Goal: Transaction & Acquisition: Purchase product/service

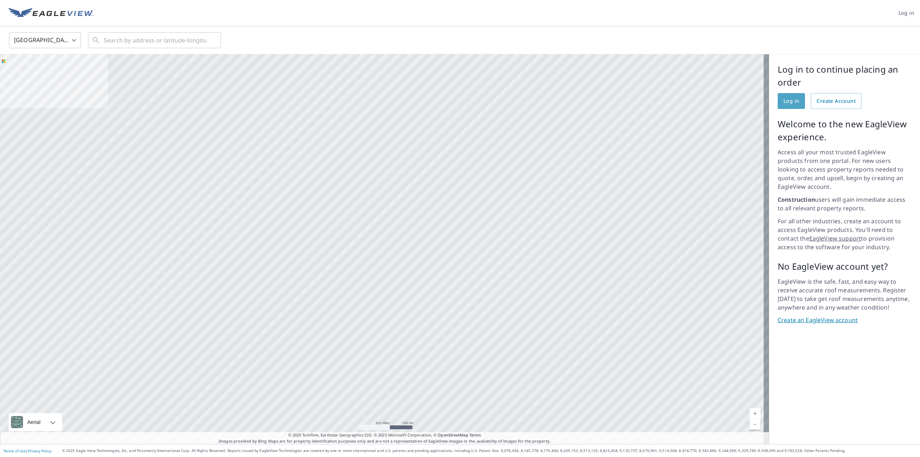
click at [784, 101] on span "Log in" at bounding box center [791, 101] width 16 height 9
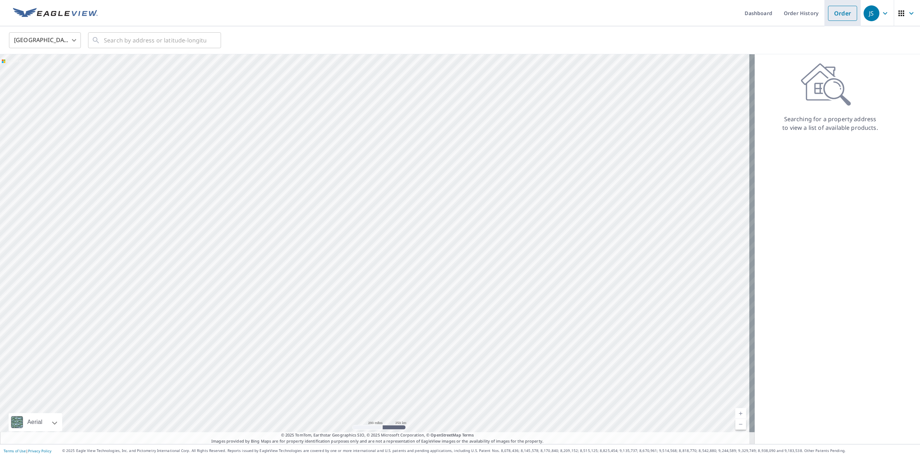
click at [838, 11] on link "Order" at bounding box center [842, 13] width 29 height 15
click at [124, 41] on input "text" at bounding box center [155, 40] width 102 height 20
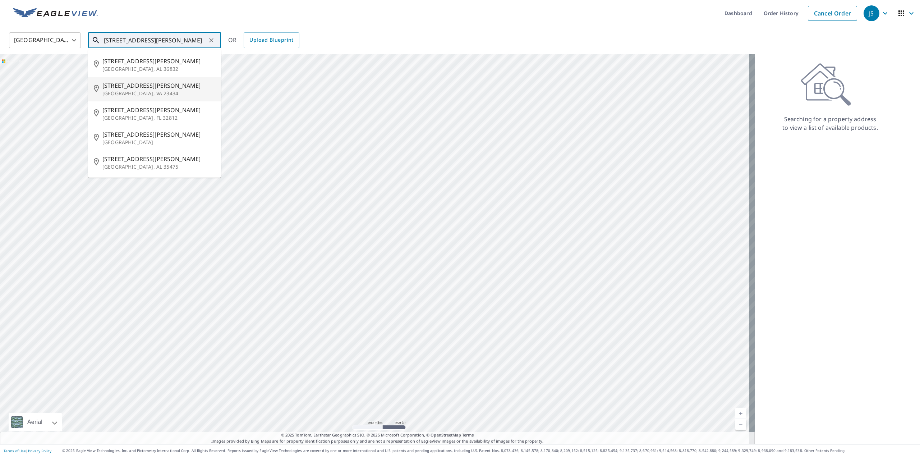
click at [113, 88] on span "[STREET_ADDRESS][PERSON_NAME]" at bounding box center [158, 85] width 113 height 9
type input "[STREET_ADDRESS][PERSON_NAME]"
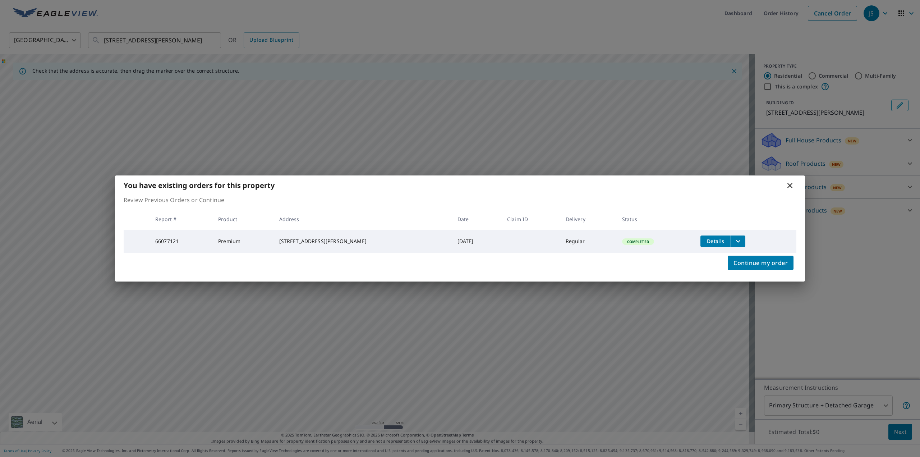
click at [788, 185] on icon at bounding box center [790, 185] width 9 height 9
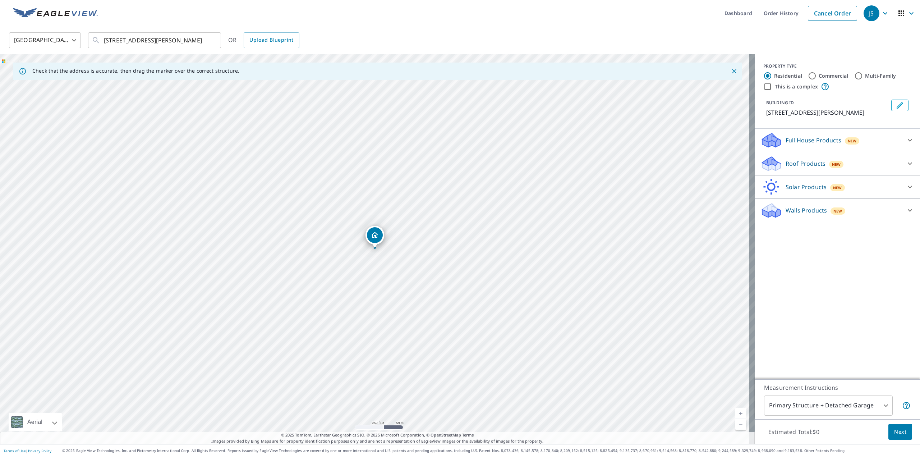
click at [767, 212] on icon at bounding box center [768, 213] width 13 height 8
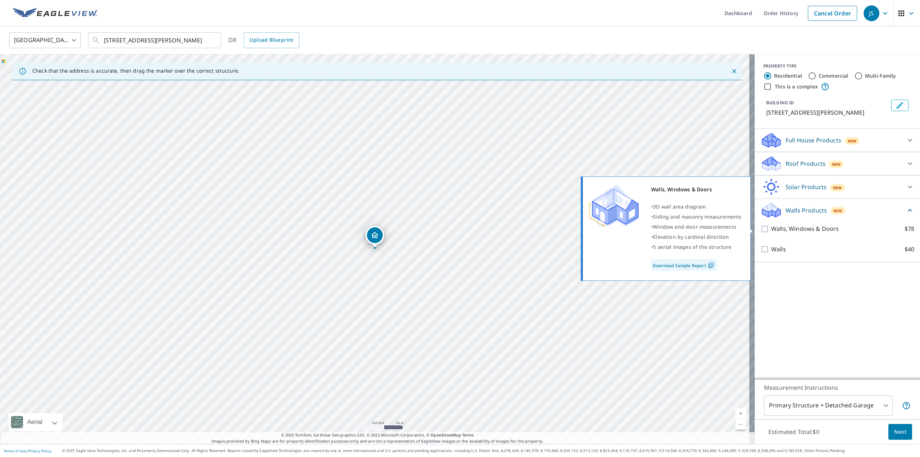
click at [760, 229] on input "Walls, Windows & Doors $78" at bounding box center [765, 229] width 11 height 9
checkbox input "true"
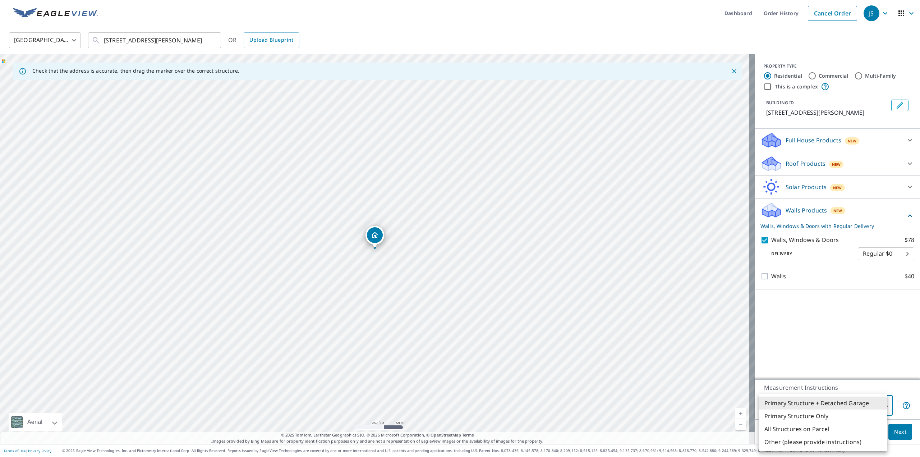
click at [880, 405] on body "JS JS Dashboard Order History Cancel Order JS [GEOGRAPHIC_DATA] [GEOGRAPHIC_DAT…" at bounding box center [460, 228] width 920 height 457
click at [807, 417] on li "Primary Structure Only" at bounding box center [823, 415] width 129 height 13
type input "2"
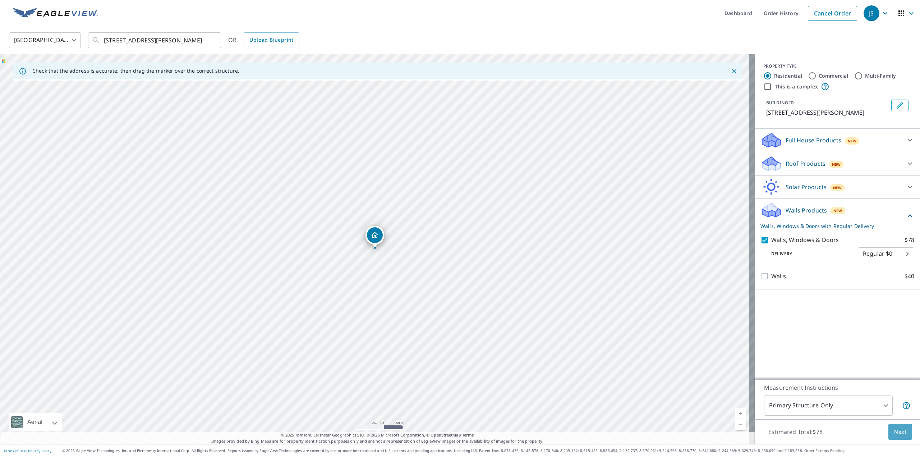
click at [899, 431] on span "Next" at bounding box center [900, 431] width 12 height 9
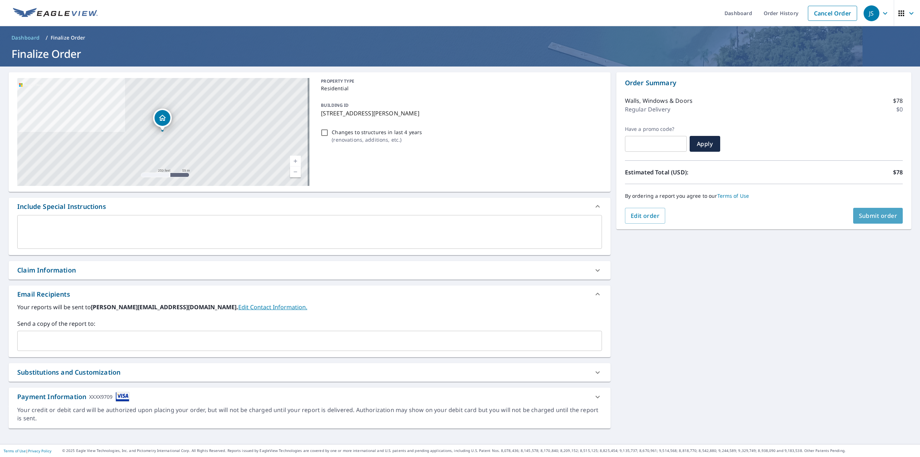
click at [872, 214] on span "Submit order" at bounding box center [878, 216] width 38 height 8
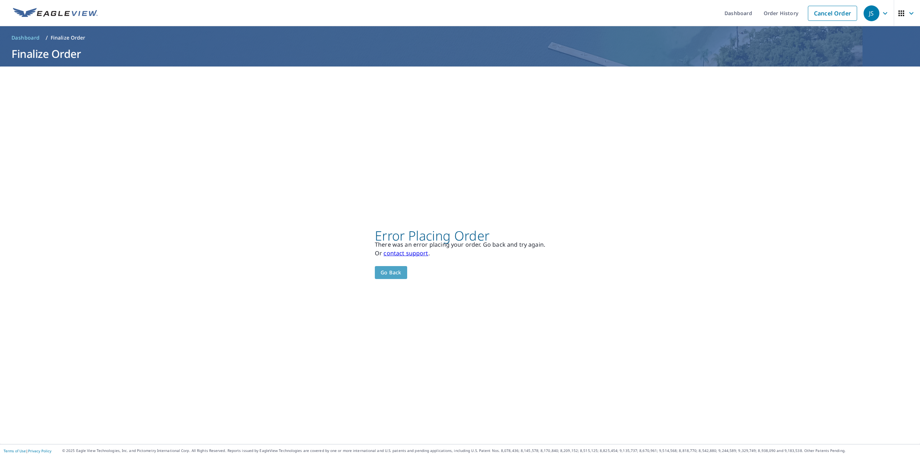
click at [391, 272] on span "Go back" at bounding box center [391, 272] width 21 height 9
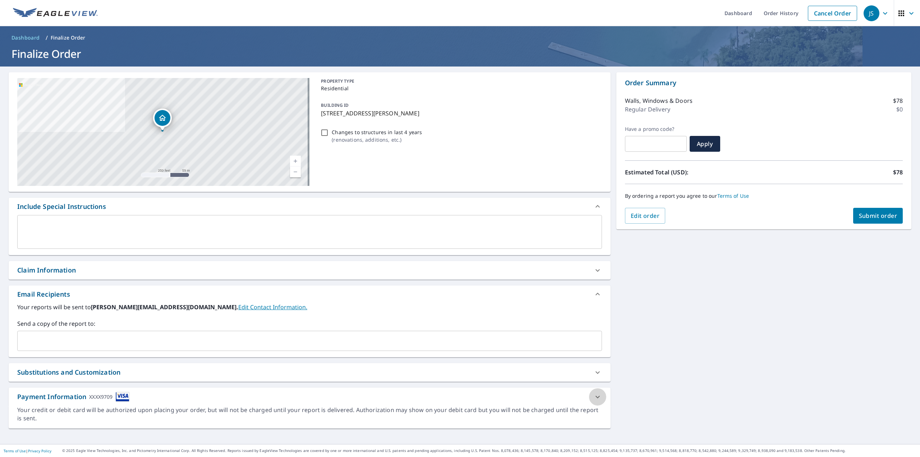
click at [595, 396] on icon at bounding box center [597, 396] width 4 height 3
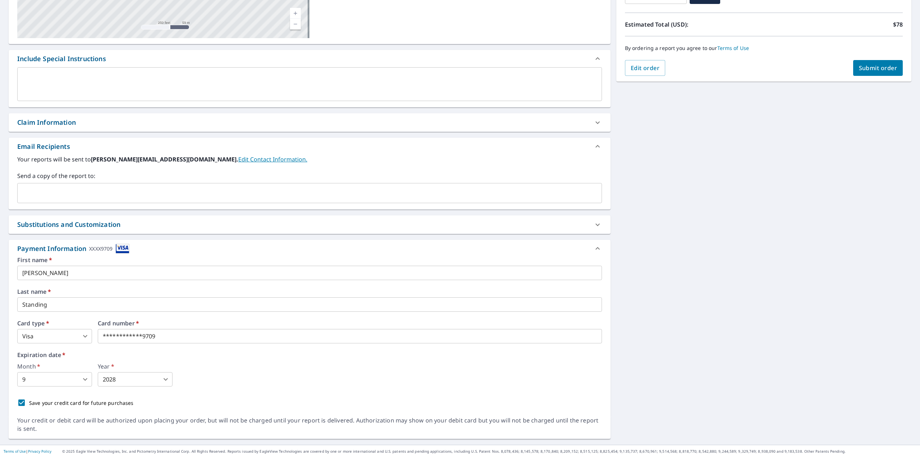
scroll to position [148, 0]
click at [86, 379] on body "JS JS Dashboard Order History Cancel Order JS Dashboard / Finalize Order Finali…" at bounding box center [460, 228] width 920 height 457
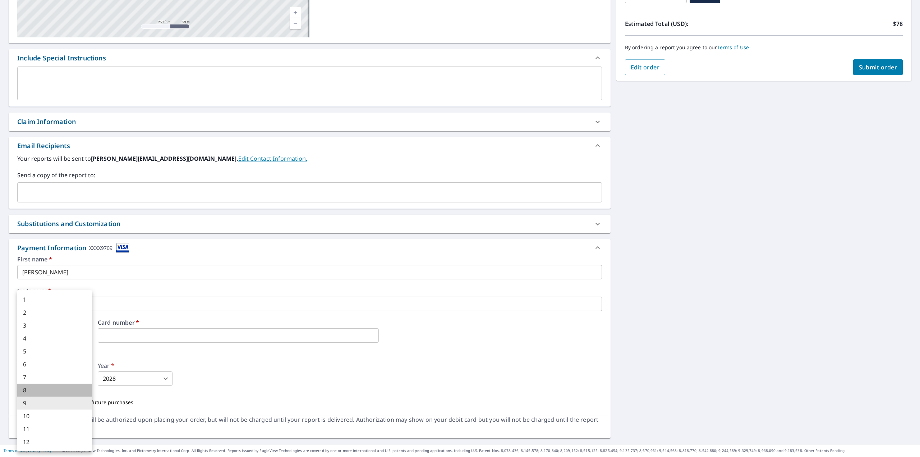
click at [35, 390] on li "8" at bounding box center [54, 389] width 75 height 13
type input "8"
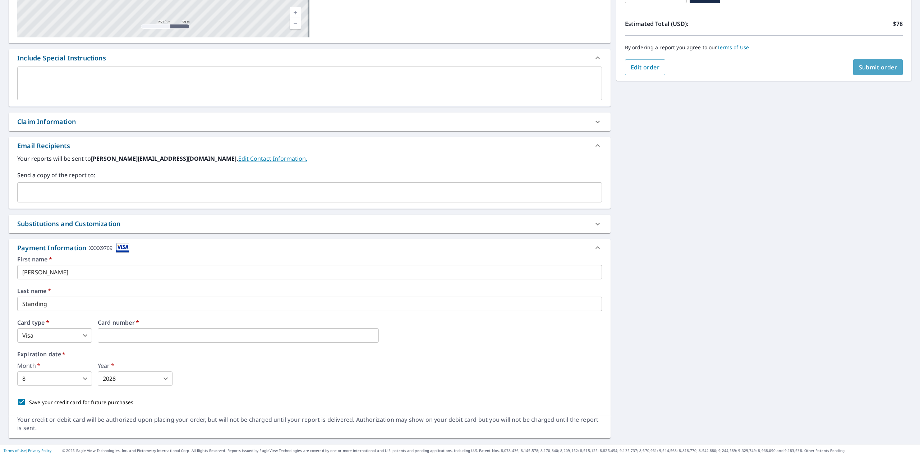
click at [877, 67] on span "Submit order" at bounding box center [878, 67] width 38 height 8
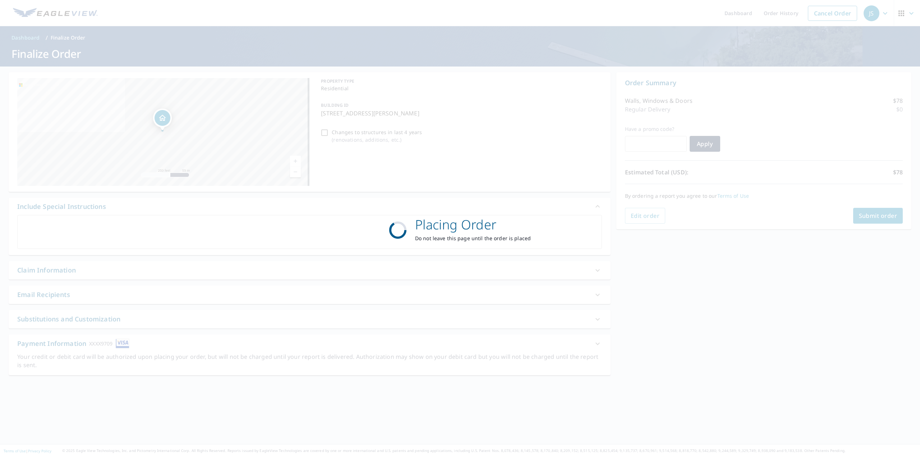
scroll to position [0, 0]
